Goal: Check status: Check status

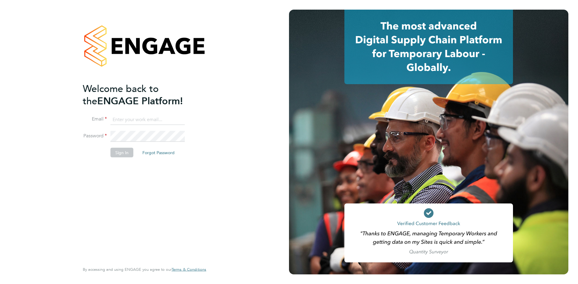
type input "[EMAIL_ADDRESS][DOMAIN_NAME]"
click at [116, 161] on li "Sign In Forgot Password" at bounding box center [141, 156] width 117 height 16
click at [120, 154] on button "Sign In" at bounding box center [121, 153] width 23 height 10
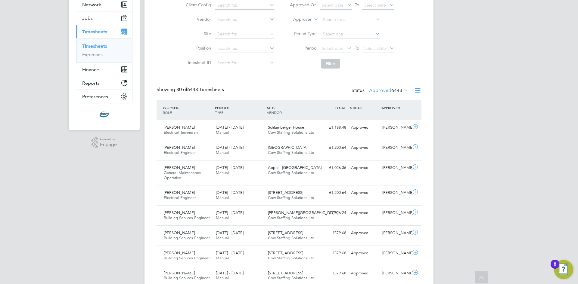
click at [381, 92] on label "Approved 6443" at bounding box center [388, 91] width 39 height 6
click at [376, 117] on li "Submitted" at bounding box center [381, 118] width 28 height 8
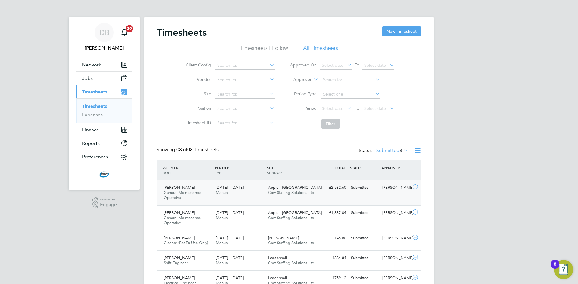
click at [227, 196] on div "23 - 29 Aug 2025 Manual" at bounding box center [239, 190] width 52 height 15
